Goal: Information Seeking & Learning: Check status

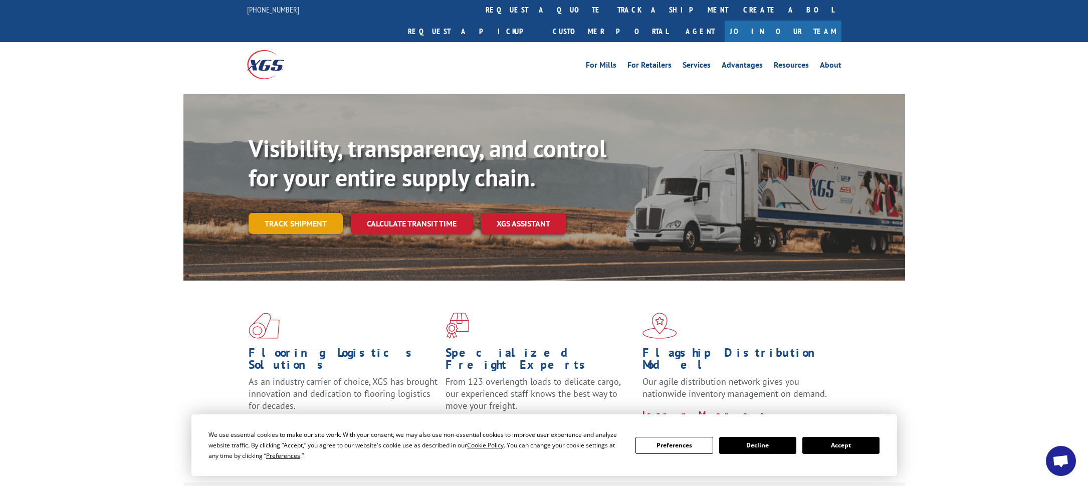
scroll to position [2, 0]
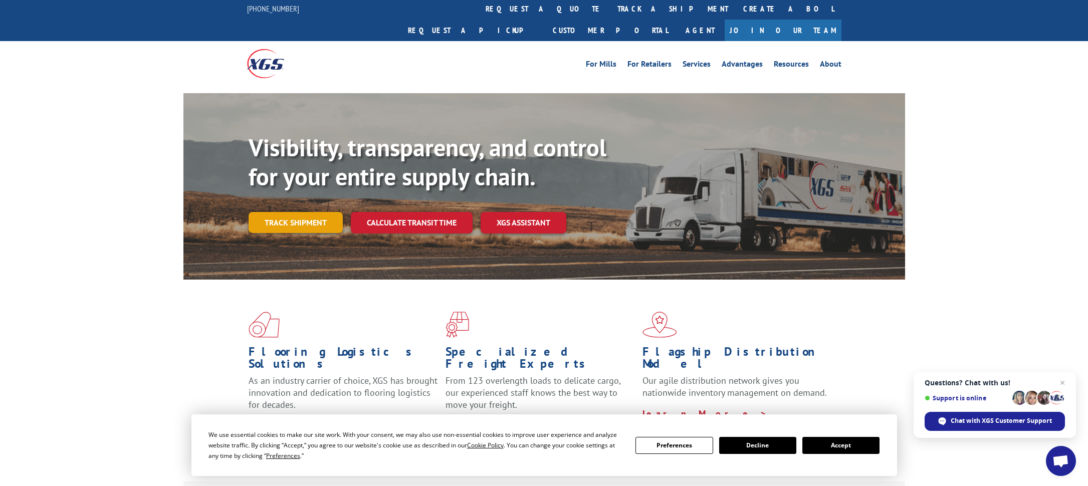
click at [303, 212] on link "Track shipment" at bounding box center [296, 222] width 94 height 21
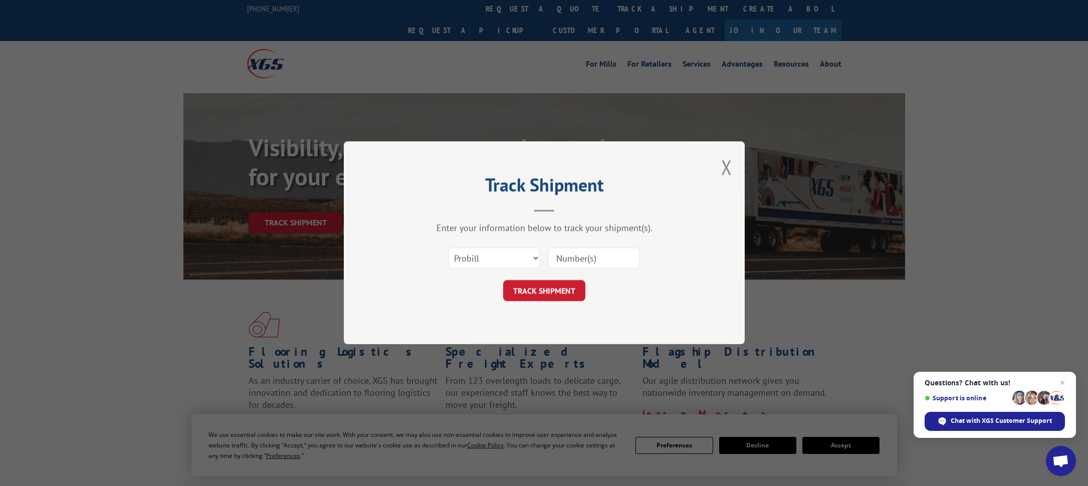
click at [585, 250] on input at bounding box center [594, 258] width 92 height 21
paste input "17119879"
type input "17119879"
click at [556, 287] on button "TRACK SHIPMENT" at bounding box center [544, 291] width 82 height 21
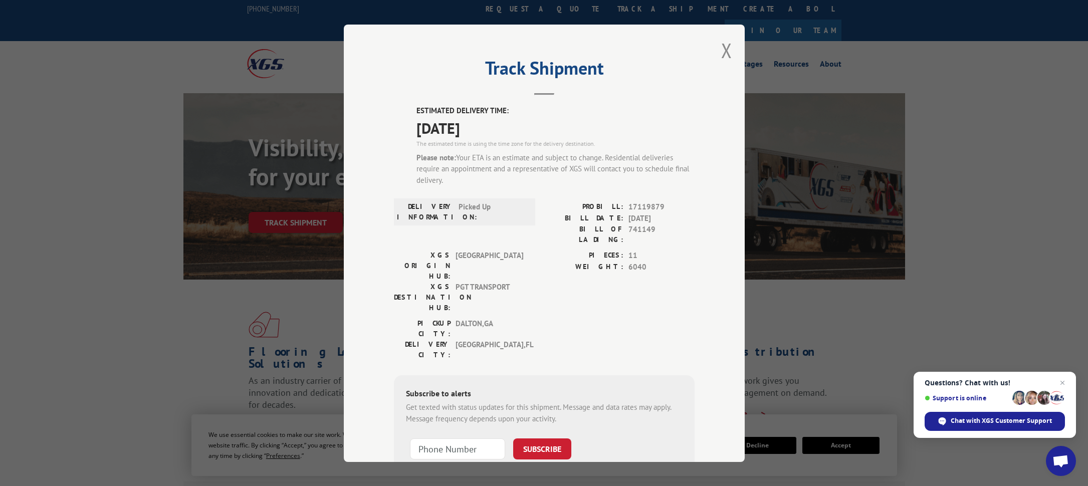
drag, startPoint x: 613, startPoint y: 181, endPoint x: 628, endPoint y: 218, distance: 40.2
click at [628, 218] on div "ESTIMATED DELIVERY TIME: [DATE] The estimated time is using the time zone for t…" at bounding box center [544, 308] width 301 height 406
drag, startPoint x: 650, startPoint y: 218, endPoint x: 644, endPoint y: 231, distance: 14.2
click at [650, 220] on span "[DATE]" at bounding box center [662, 219] width 66 height 12
drag, startPoint x: 551, startPoint y: 291, endPoint x: 554, endPoint y: 275, distance: 15.9
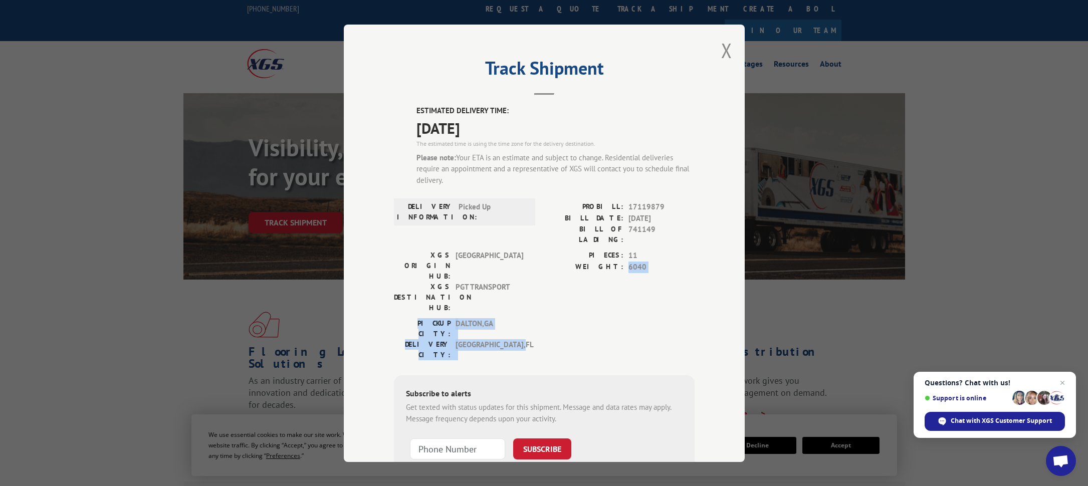
click at [554, 275] on div "ESTIMATED DELIVERY TIME: [DATE] The estimated time is using the time zone for t…" at bounding box center [544, 308] width 301 height 406
click at [554, 274] on div "PIECES: 11 WEIGHT: 6040" at bounding box center [619, 284] width 150 height 68
drag, startPoint x: 544, startPoint y: 264, endPoint x: 539, endPoint y: 294, distance: 30.6
click at [540, 291] on div "ESTIMATED DELIVERY TIME: [DATE] The estimated time is using the time zone for t…" at bounding box center [544, 308] width 301 height 406
click at [540, 318] on div "PICKUP CITY: [GEOGRAPHIC_DATA] , [GEOGRAPHIC_DATA]: [GEOGRAPHIC_DATA] , [GEOGRA…" at bounding box center [544, 341] width 301 height 47
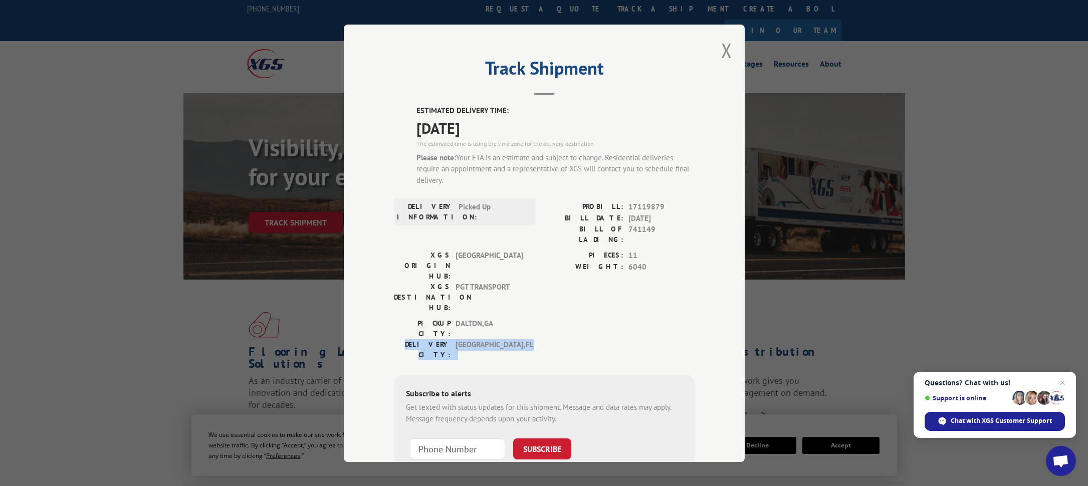
drag, startPoint x: 545, startPoint y: 315, endPoint x: 542, endPoint y: 277, distance: 37.7
click at [542, 318] on div "PICKUP CITY: [GEOGRAPHIC_DATA] , [GEOGRAPHIC_DATA]: [GEOGRAPHIC_DATA] , [GEOGRA…" at bounding box center [544, 341] width 301 height 47
click at [544, 277] on div "PIECES: 11 WEIGHT: 6040" at bounding box center [619, 284] width 150 height 68
drag, startPoint x: 524, startPoint y: 269, endPoint x: 521, endPoint y: 292, distance: 23.3
click at [522, 292] on div "ESTIMATED DELIVERY TIME: [DATE] The estimated time is using the time zone for t…" at bounding box center [544, 308] width 301 height 406
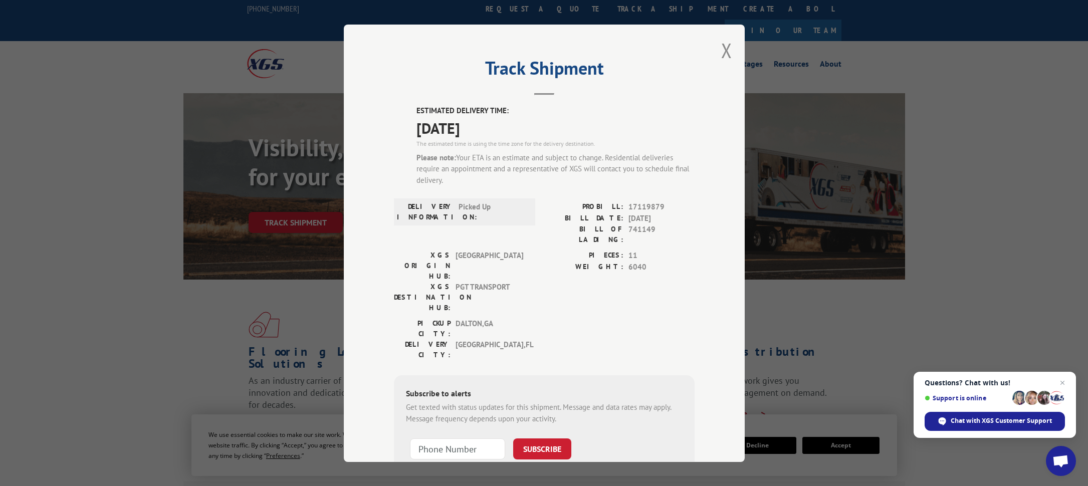
drag, startPoint x: 525, startPoint y: 306, endPoint x: 525, endPoint y: 301, distance: 5.0
click at [525, 318] on div "PICKUP CITY: [GEOGRAPHIC_DATA] , [GEOGRAPHIC_DATA]: [GEOGRAPHIC_DATA] , [GEOGRA…" at bounding box center [544, 341] width 301 height 47
drag, startPoint x: 525, startPoint y: 303, endPoint x: 518, endPoint y: 272, distance: 31.4
click at [518, 272] on div "ESTIMATED DELIVERY TIME: [DATE] The estimated time is using the time zone for t…" at bounding box center [544, 308] width 301 height 406
click at [519, 282] on span "PGT TRANSPORT" at bounding box center [490, 298] width 68 height 32
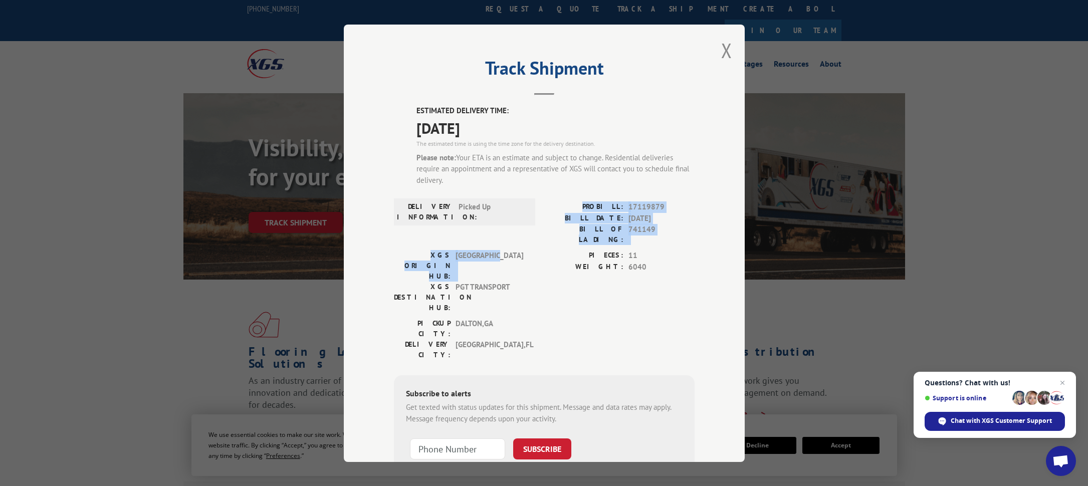
drag, startPoint x: 512, startPoint y: 229, endPoint x: 512, endPoint y: 252, distance: 23.6
click at [512, 250] on div "ESTIMATED DELIVERY TIME: [DATE] The estimated time is using the time zone for t…" at bounding box center [544, 308] width 301 height 406
drag, startPoint x: 512, startPoint y: 252, endPoint x: 513, endPoint y: 260, distance: 8.1
click at [513, 282] on span "PGT TRANSPORT" at bounding box center [490, 298] width 68 height 32
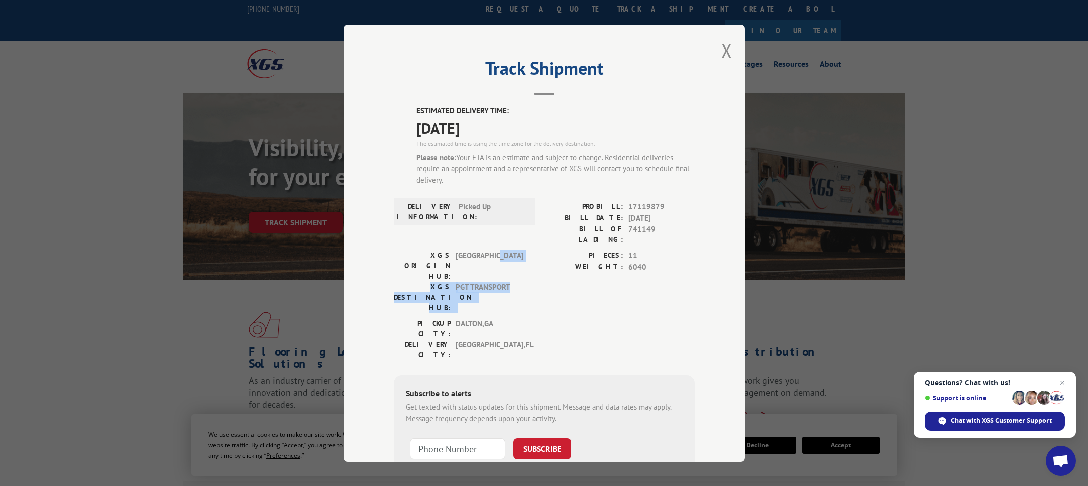
drag, startPoint x: 511, startPoint y: 253, endPoint x: 511, endPoint y: 244, distance: 9.5
click at [511, 250] on div "XGS ORIGIN HUB: TUNNEL HILL XGS DESTINATION HUB: PGT TRANSPORT" at bounding box center [461, 281] width 135 height 63
click at [540, 318] on div "PICKUP CITY: [GEOGRAPHIC_DATA] , [GEOGRAPHIC_DATA]: [GEOGRAPHIC_DATA] , [GEOGRA…" at bounding box center [544, 341] width 301 height 47
click at [537, 318] on div "PICKUP CITY: [GEOGRAPHIC_DATA] , [GEOGRAPHIC_DATA]: [GEOGRAPHIC_DATA] , [GEOGRA…" at bounding box center [544, 341] width 301 height 47
